Goal: Check status: Check status

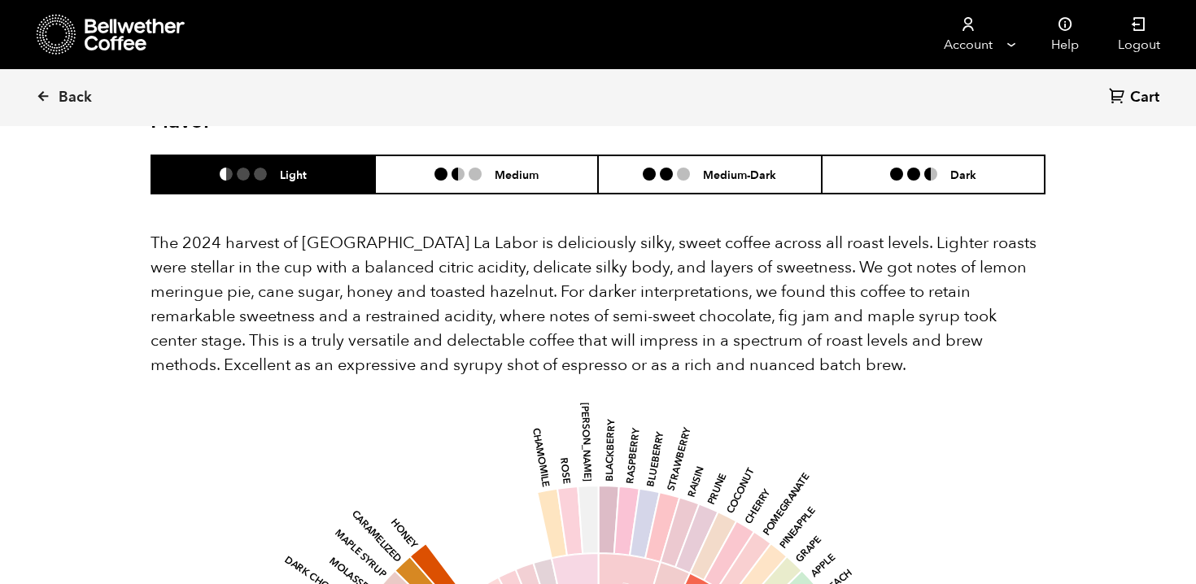
scroll to position [708, 867]
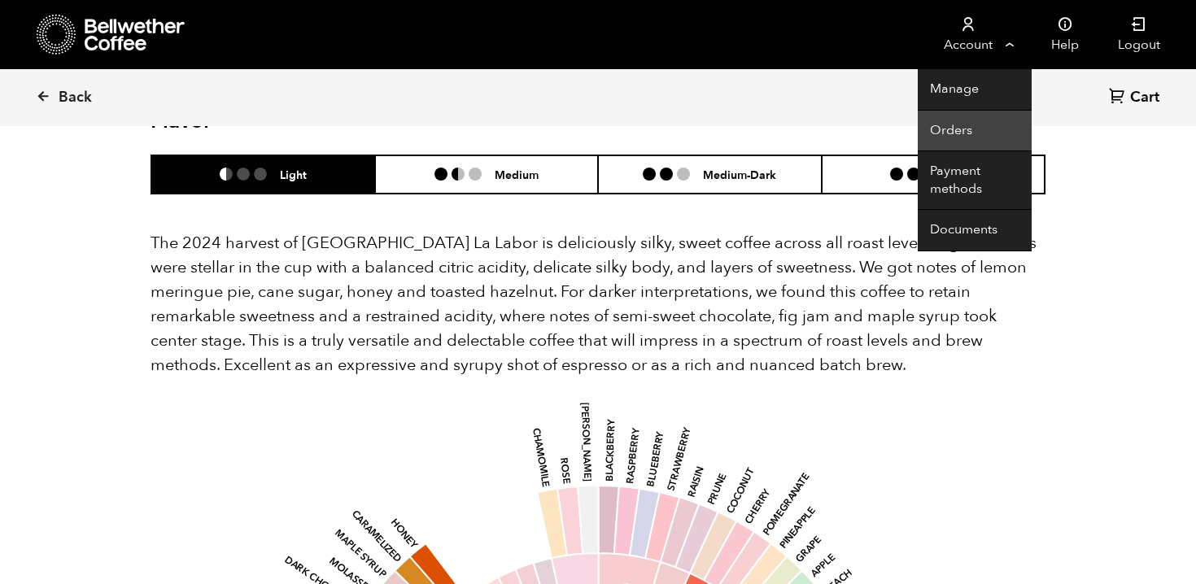
click at [970, 126] on link "Orders" at bounding box center [975, 132] width 114 height 42
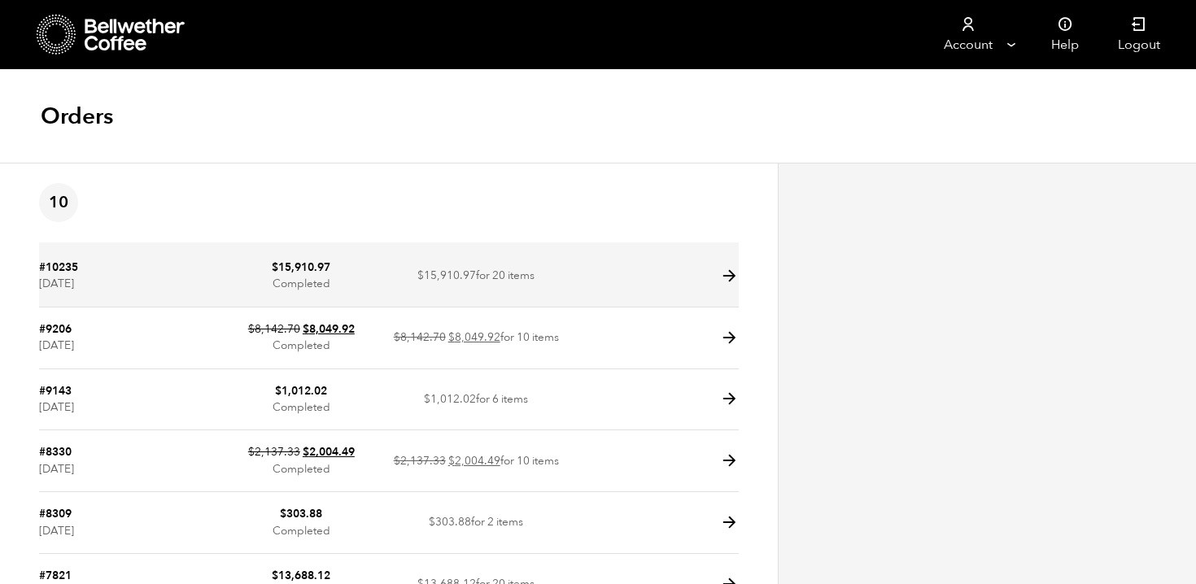
click at [705, 269] on td at bounding box center [651, 277] width 175 height 62
click at [733, 277] on icon at bounding box center [729, 276] width 19 height 19
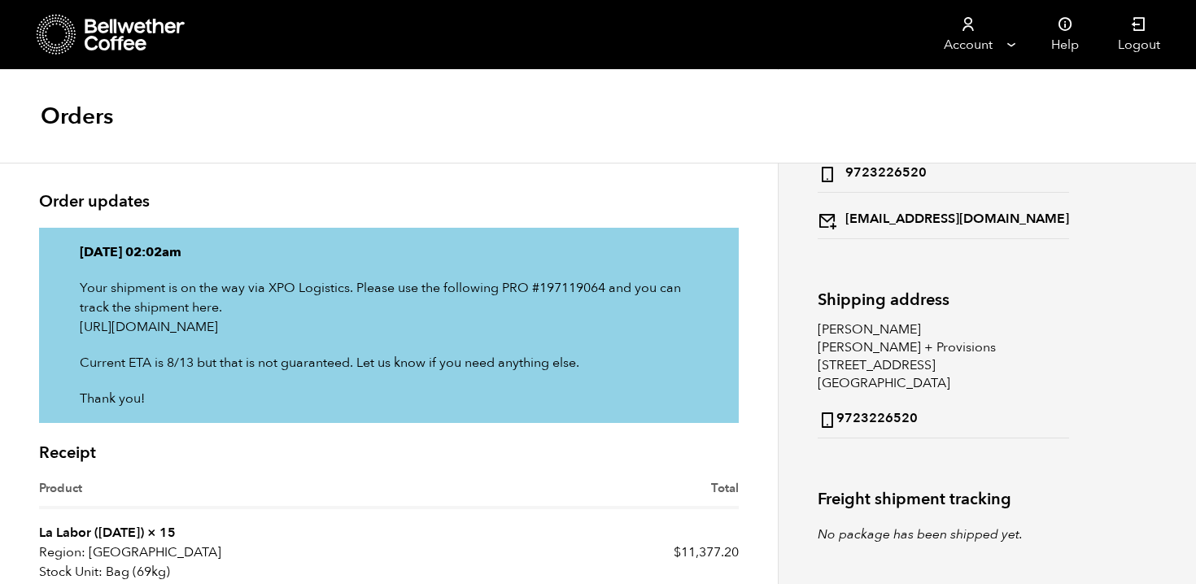
scroll to position [158, 0]
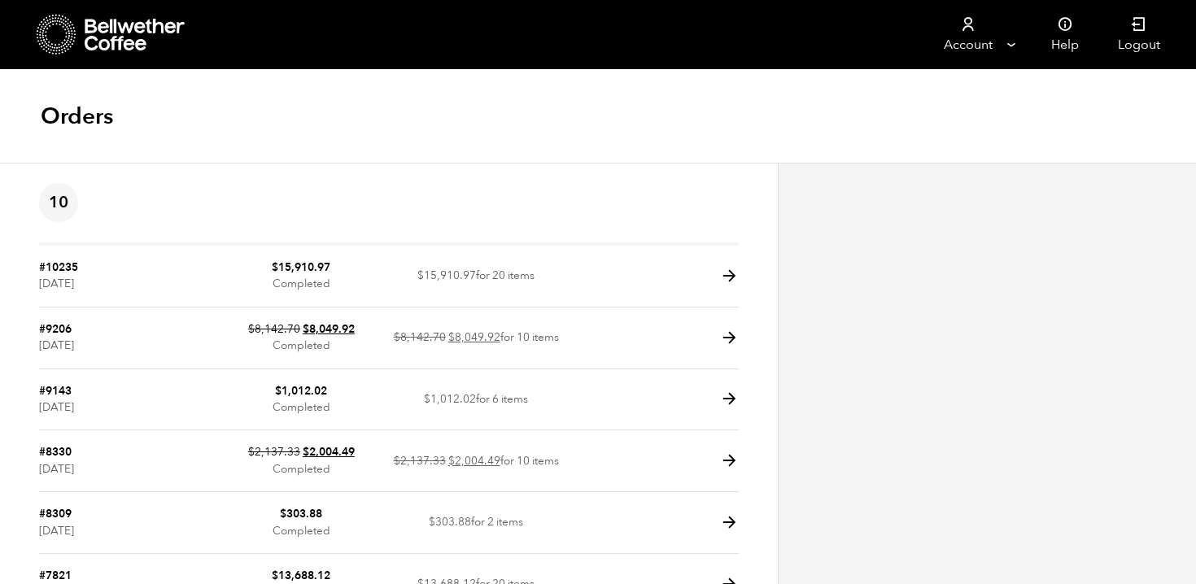
click at [733, 277] on icon at bounding box center [729, 276] width 19 height 19
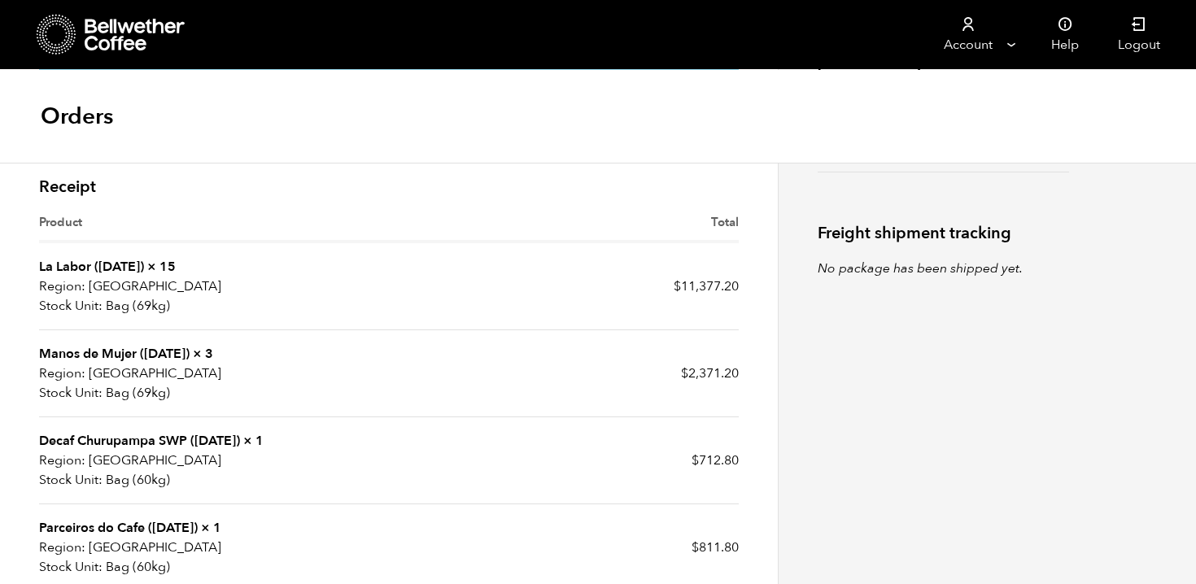
scroll to position [423, 0]
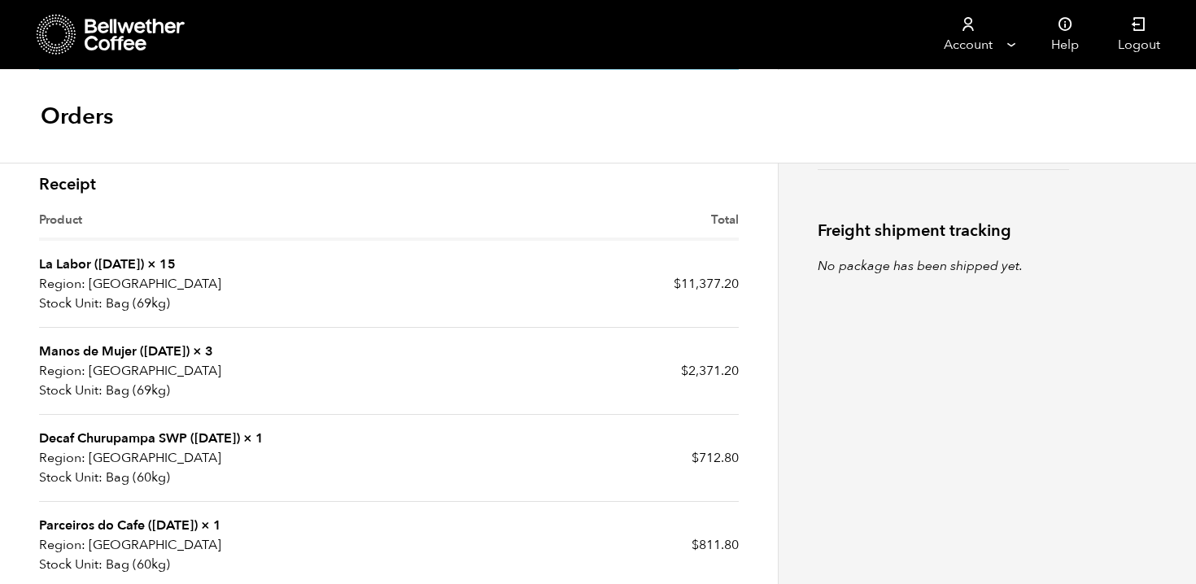
click at [189, 528] on link "Parceiros do Cafe ([DATE])" at bounding box center [118, 526] width 159 height 18
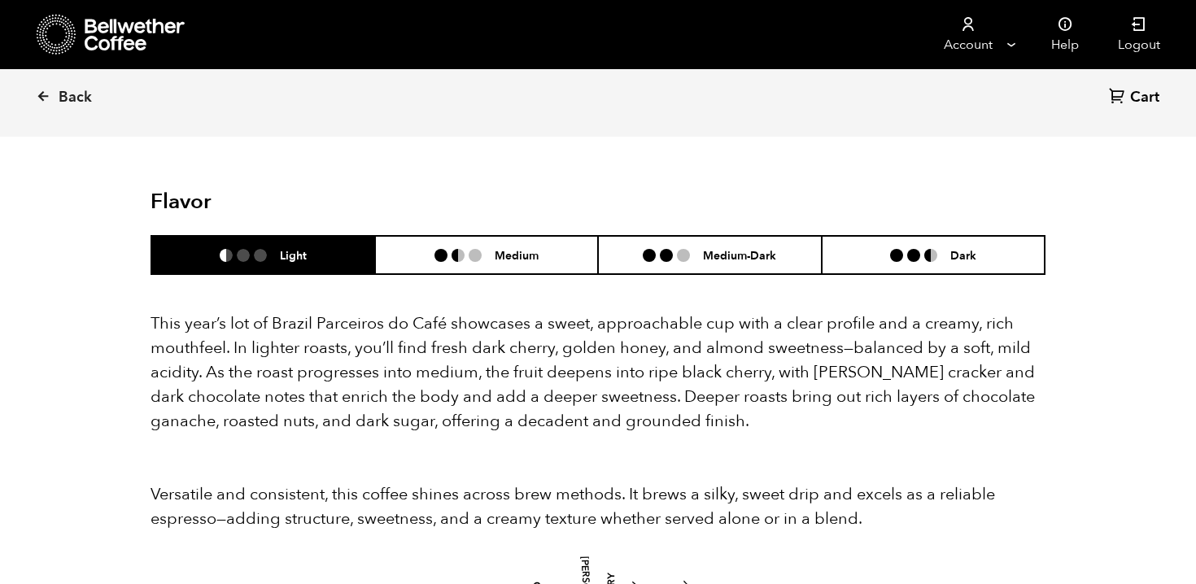
scroll to position [1402, 0]
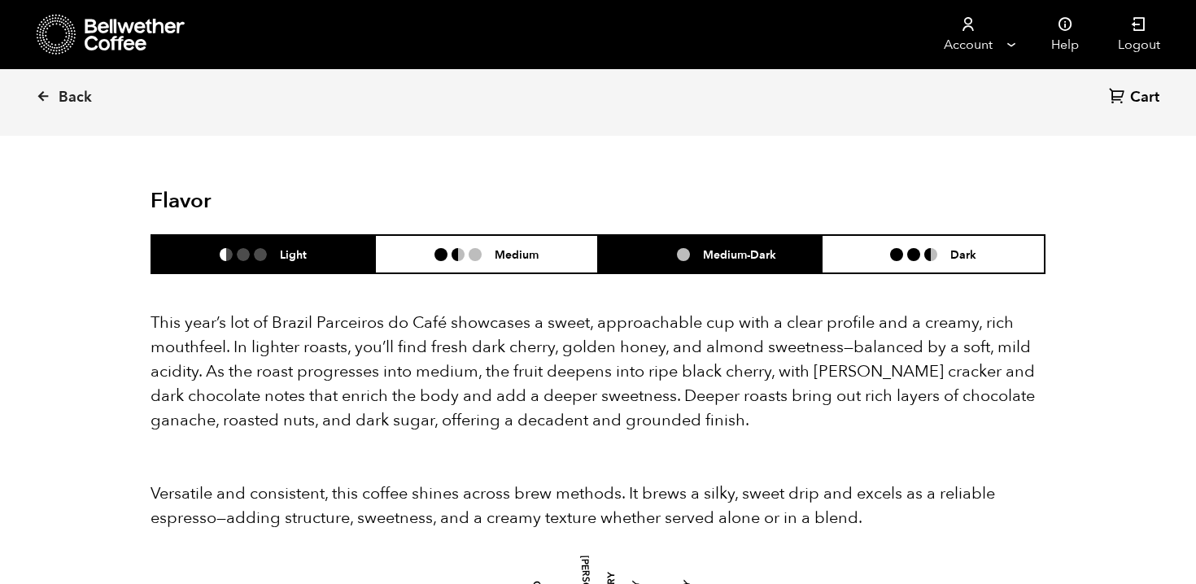
click at [704, 247] on h6 "Medium-Dark" at bounding box center [739, 254] width 73 height 14
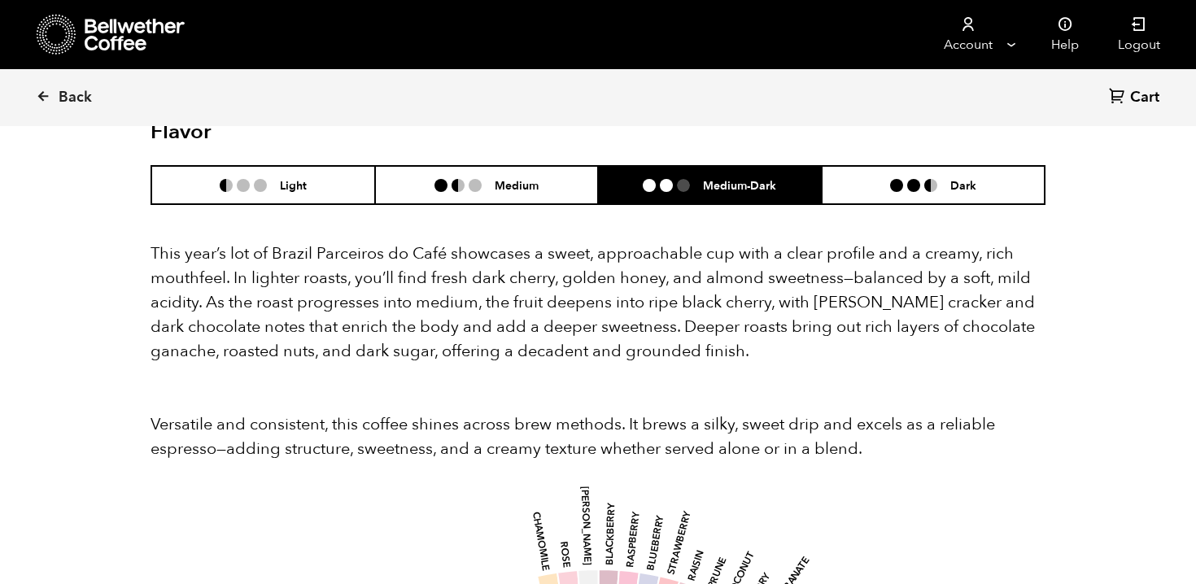
scroll to position [1470, 0]
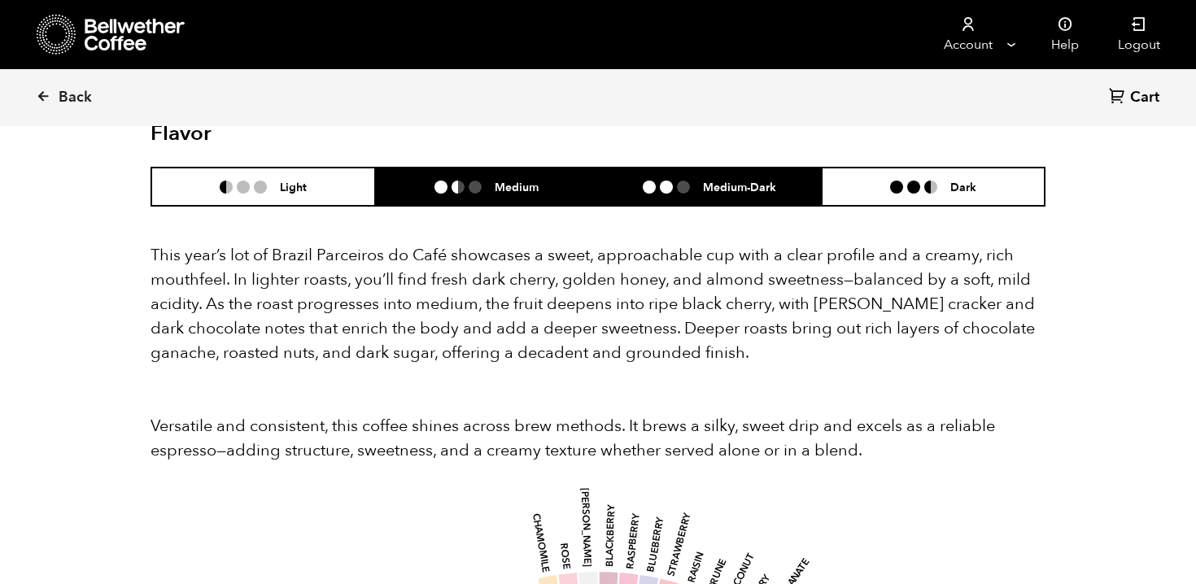
click at [542, 168] on li "Medium" at bounding box center [487, 187] width 224 height 38
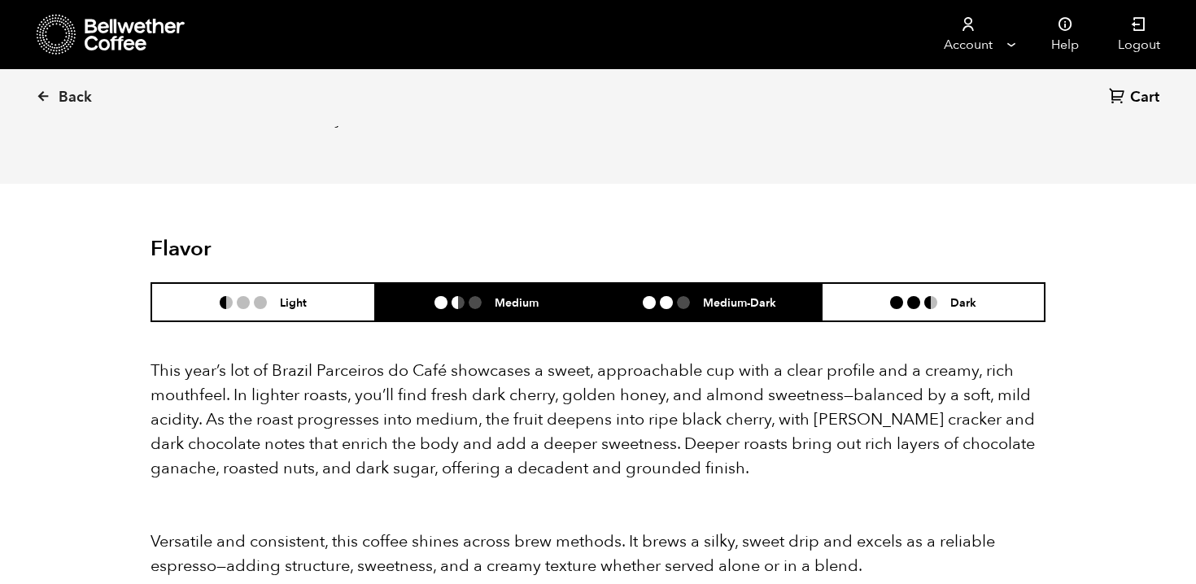
click at [677, 291] on li "Medium-Dark" at bounding box center [710, 302] width 224 height 38
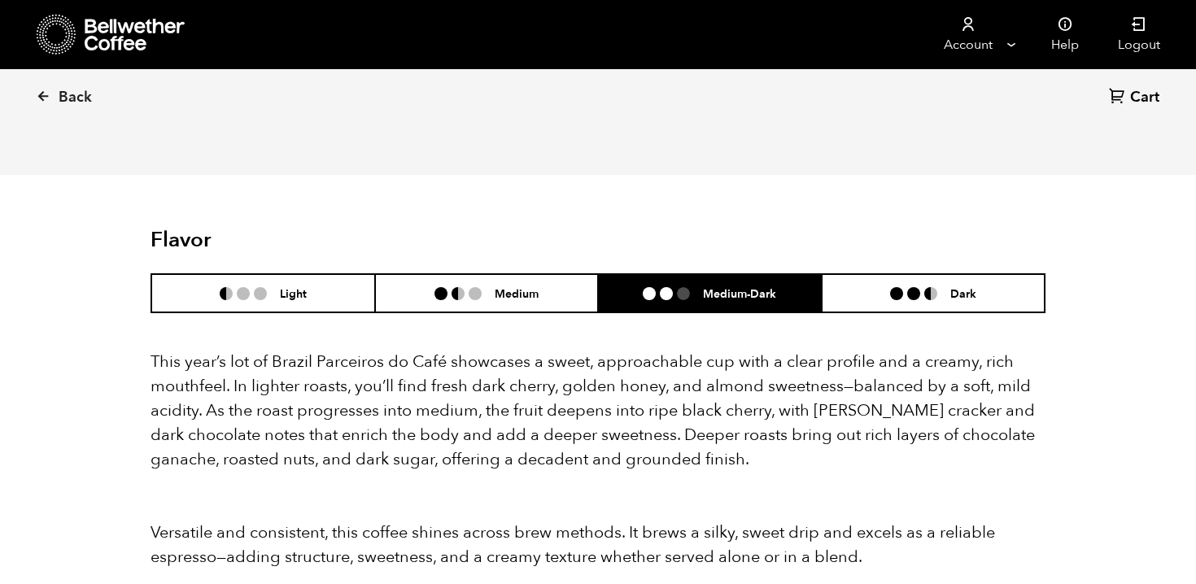
scroll to position [1364, 0]
